Goal: Find specific page/section: Find specific page/section

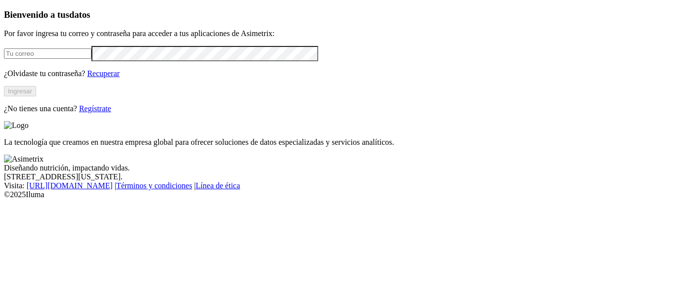
click at [91, 59] on input "email" at bounding box center [47, 53] width 87 height 10
type input "[PERSON_NAME][EMAIL_ADDRESS][PERSON_NAME][DOMAIN_NAME]"
click input "submit" at bounding box center [0, 0] width 0 height 0
